Goal: Task Accomplishment & Management: Manage account settings

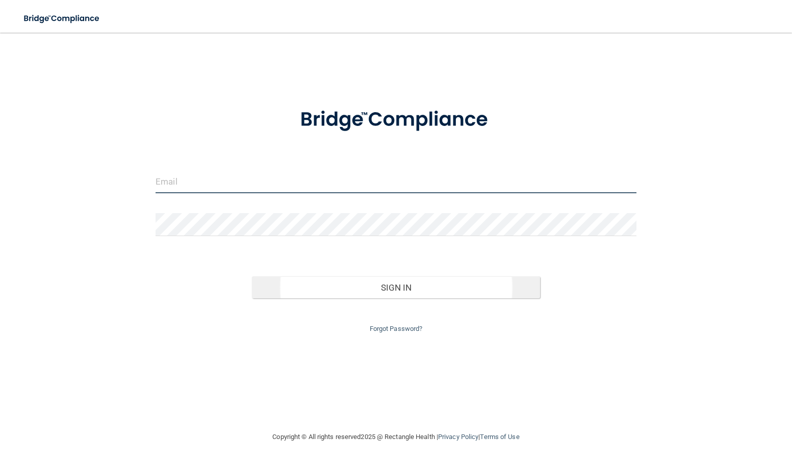
type input "[EMAIL_ADDRESS][DOMAIN_NAME]"
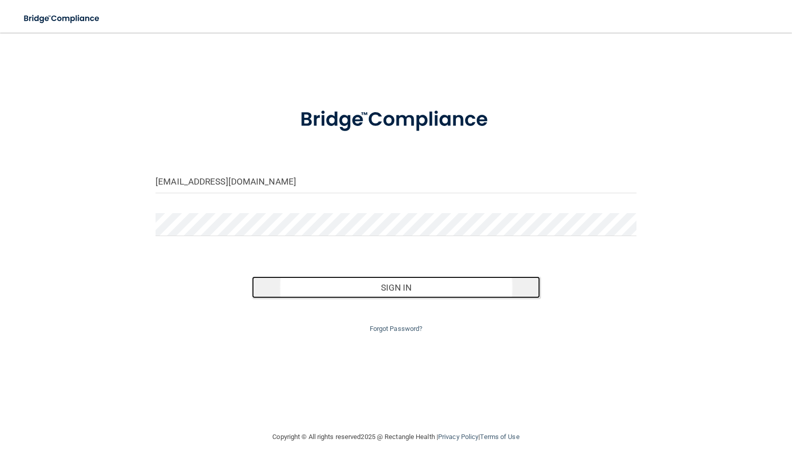
click at [396, 288] on button "Sign In" at bounding box center [396, 287] width 289 height 22
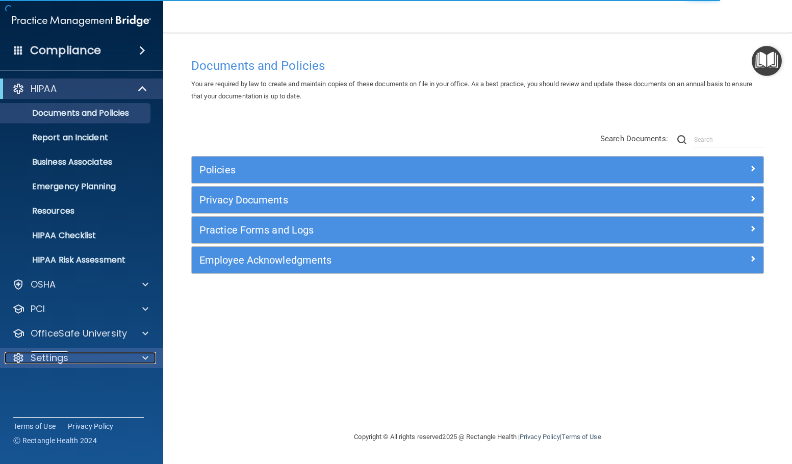
click at [62, 355] on p "Settings" at bounding box center [50, 358] width 38 height 12
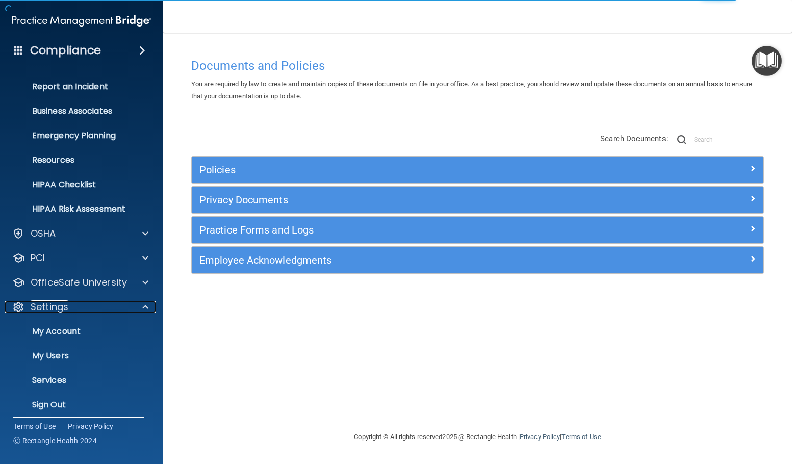
scroll to position [57, 0]
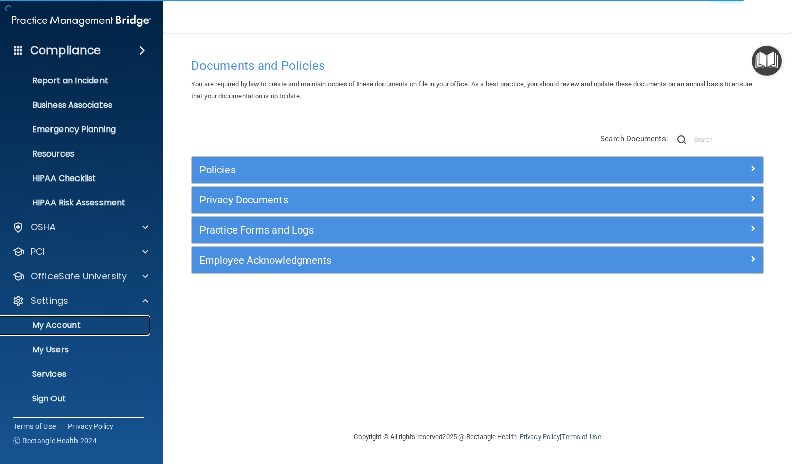
click at [48, 325] on p "My Account" at bounding box center [76, 325] width 139 height 10
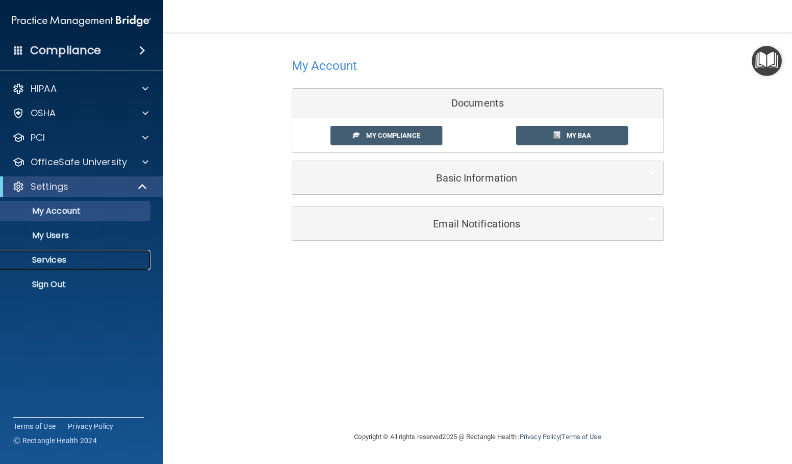
click at [60, 262] on p "Services" at bounding box center [76, 260] width 139 height 10
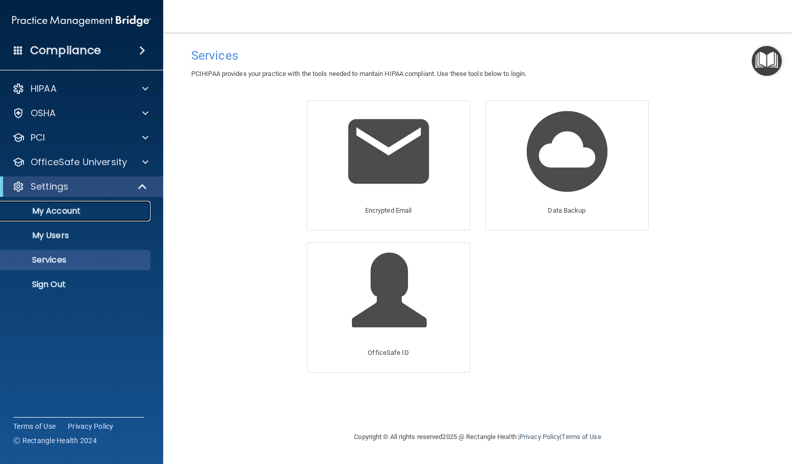
click at [68, 209] on p "My Account" at bounding box center [76, 211] width 139 height 10
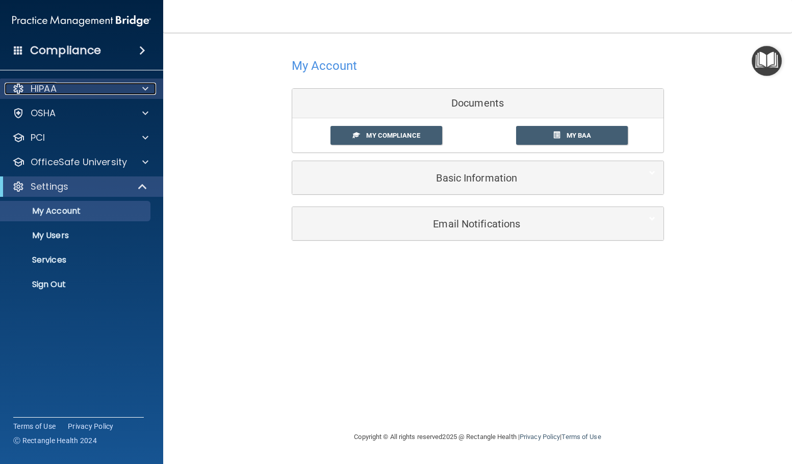
click at [59, 91] on div "HIPAA" at bounding box center [68, 89] width 126 height 12
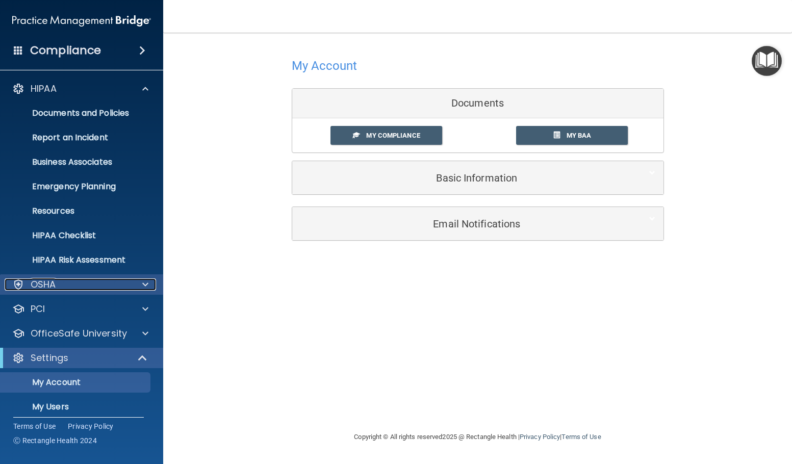
click at [55, 280] on p "OSHA" at bounding box center [43, 284] width 25 height 12
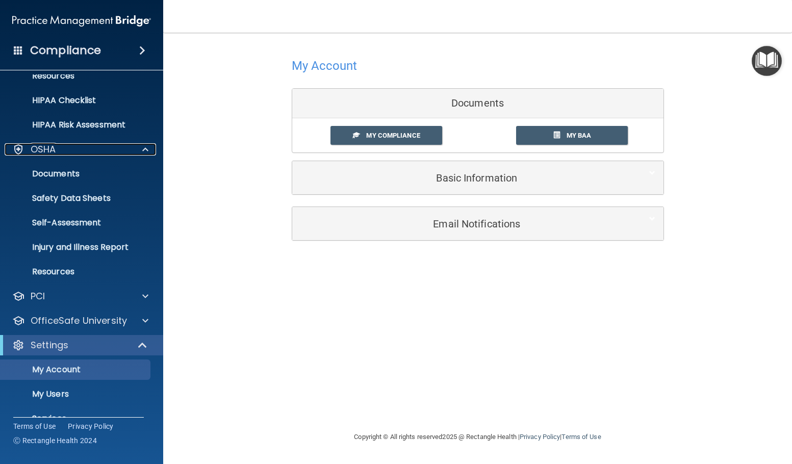
scroll to position [179, 0]
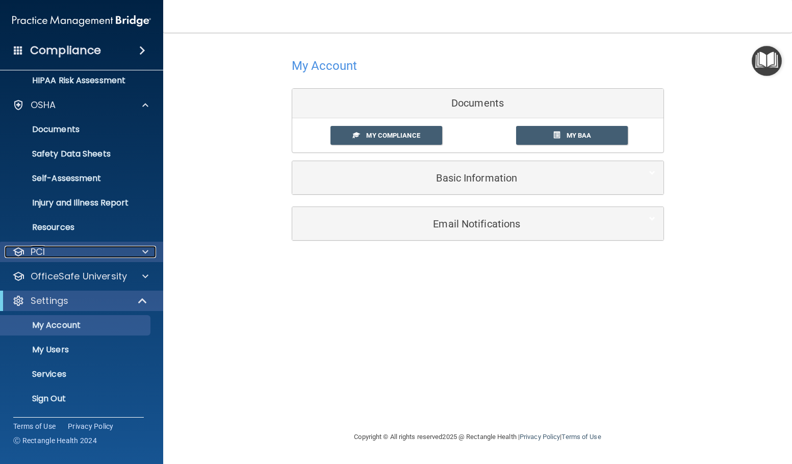
click at [64, 253] on div "PCI" at bounding box center [68, 252] width 126 height 12
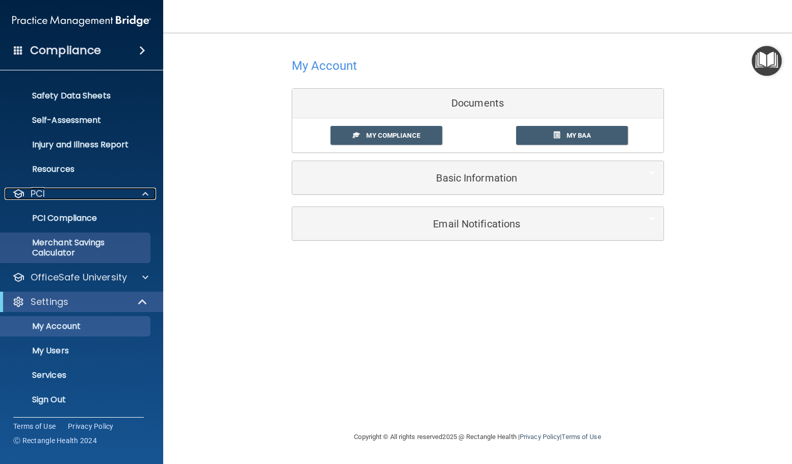
scroll to position [239, 0]
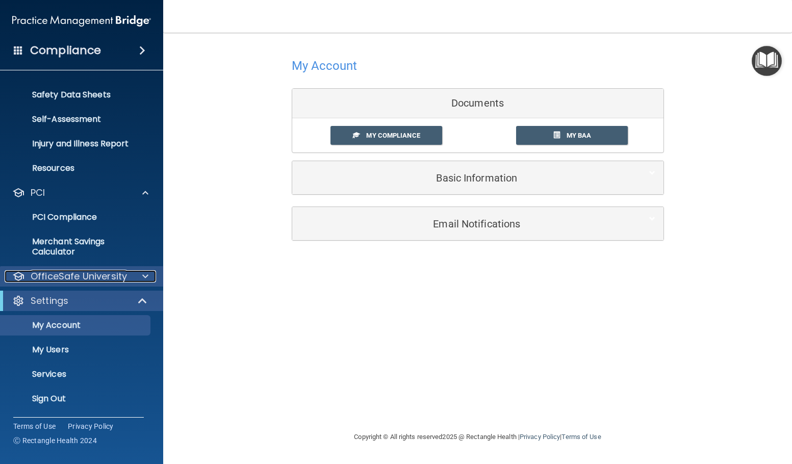
click at [149, 274] on div at bounding box center [143, 276] width 25 height 12
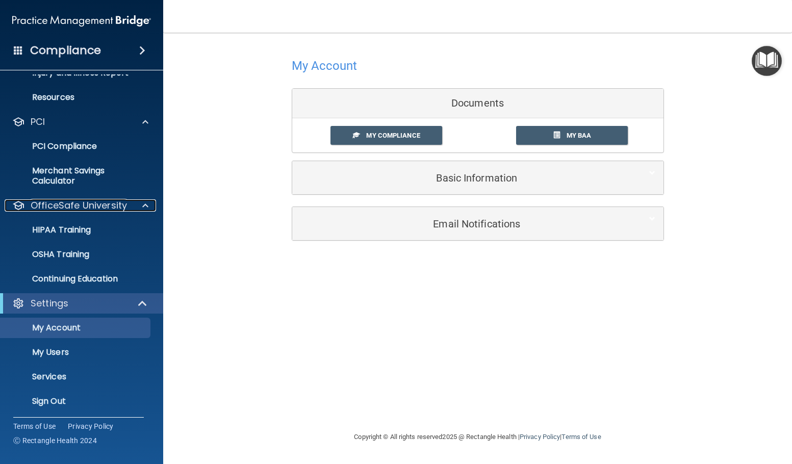
scroll to position [312, 0]
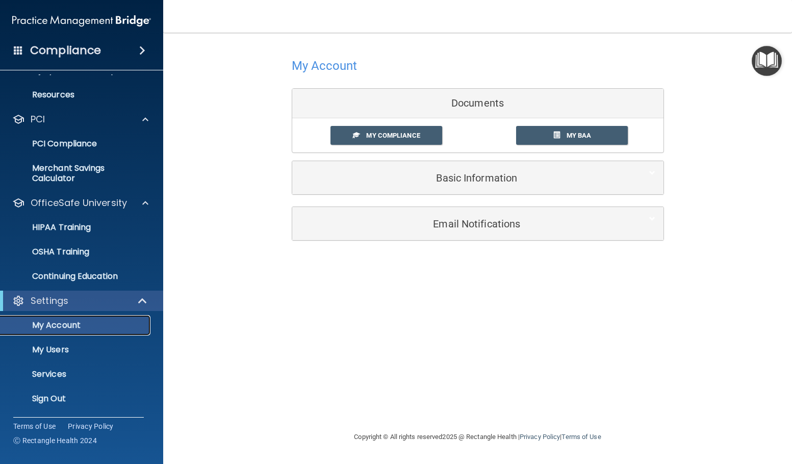
click at [70, 325] on p "My Account" at bounding box center [76, 325] width 139 height 10
click at [55, 355] on p "My Users" at bounding box center [76, 350] width 139 height 10
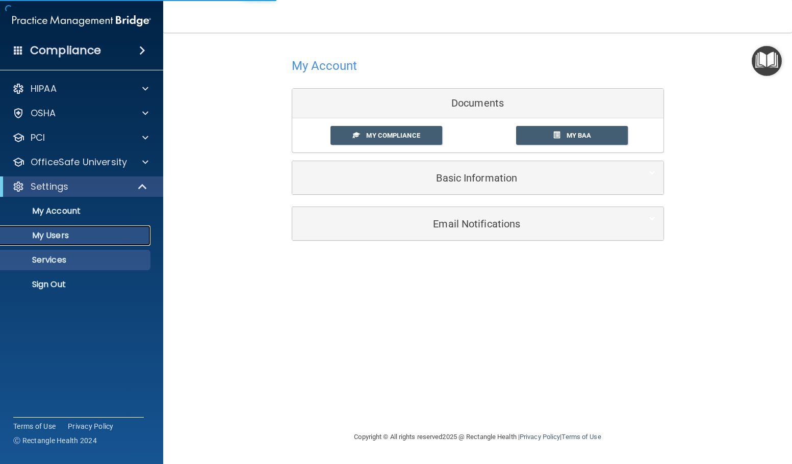
select select "20"
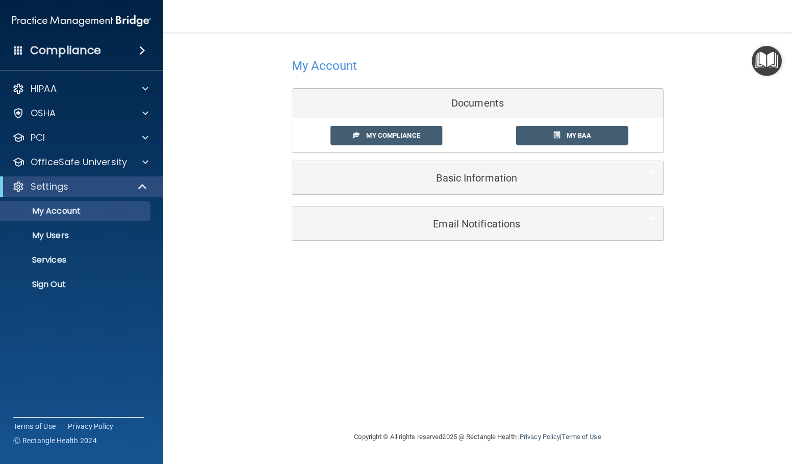
click at [141, 50] on span at bounding box center [142, 50] width 6 height 12
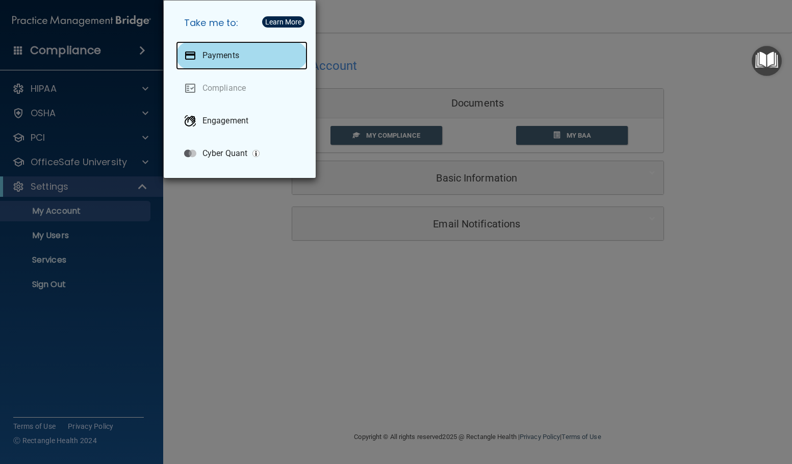
click at [217, 55] on p "Payments" at bounding box center [220, 55] width 37 height 10
